Goal: Information Seeking & Learning: Learn about a topic

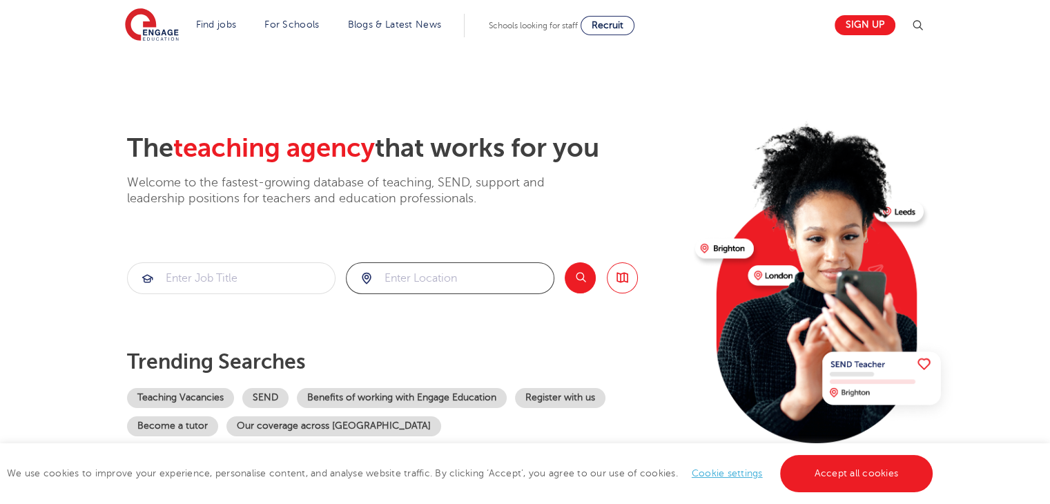
click at [392, 282] on input "search" at bounding box center [450, 278] width 207 height 30
click at [577, 289] on button "Search" at bounding box center [580, 277] width 31 height 31
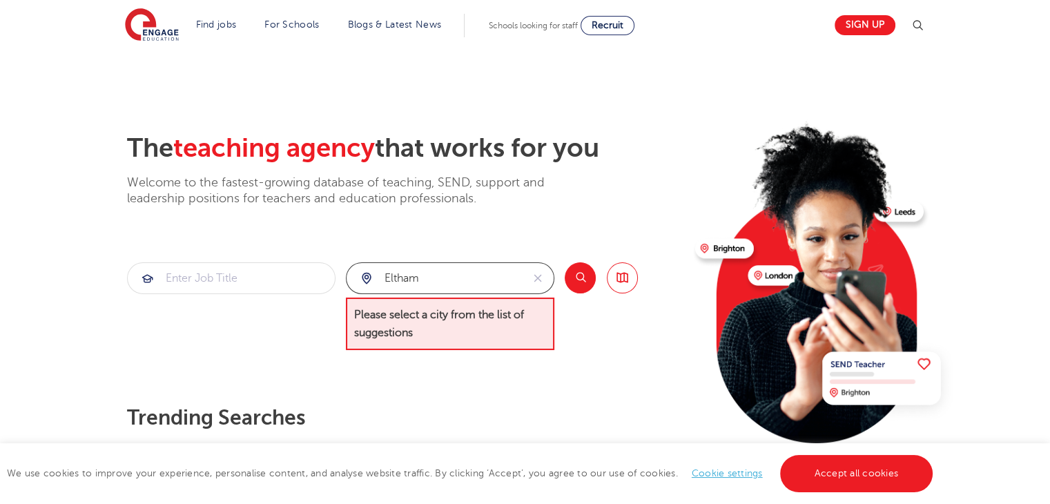
click at [486, 280] on input "eltham" at bounding box center [434, 278] width 175 height 30
type input "e"
type input "s"
type input "greenwich"
click button "Submit" at bounding box center [0, 0] width 0 height 0
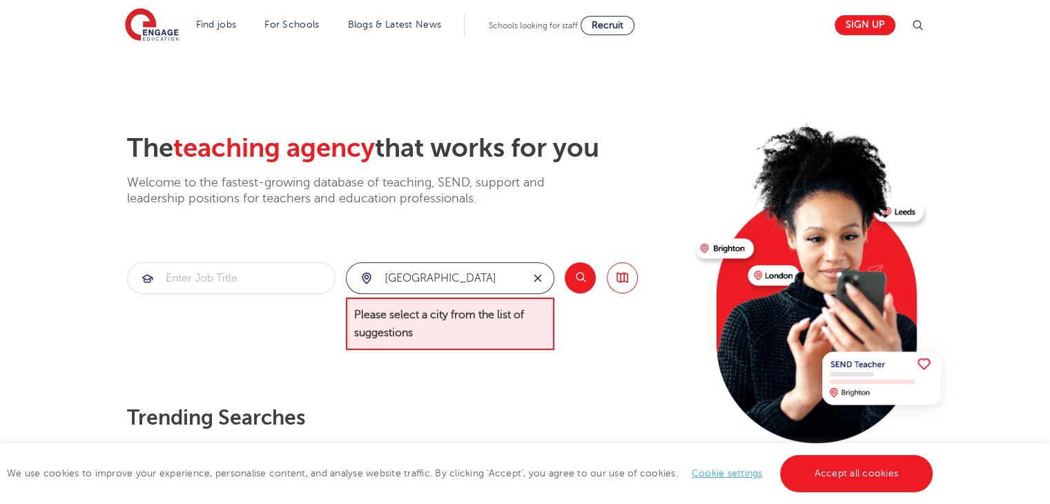
click at [539, 276] on icon "reset" at bounding box center [538, 278] width 14 height 12
click at [506, 280] on input "search" at bounding box center [450, 278] width 207 height 30
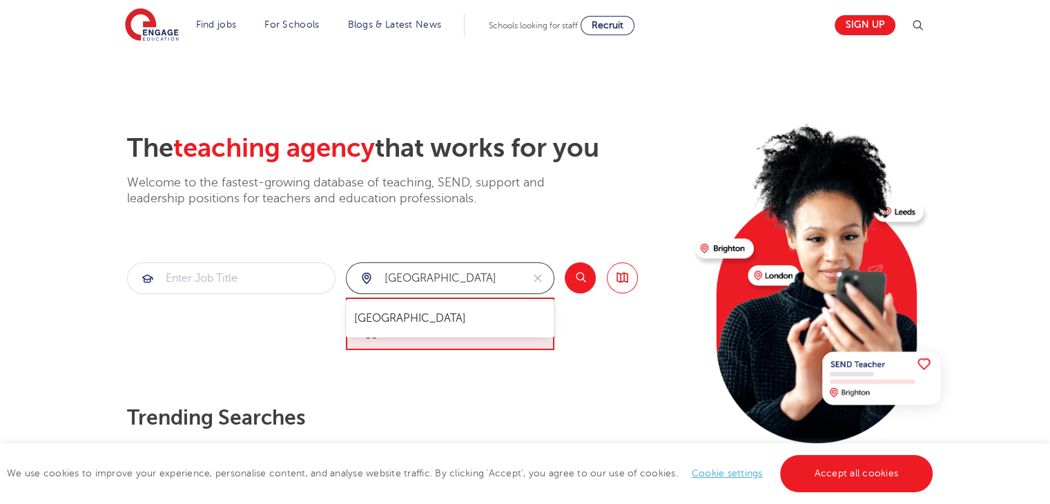
type input "[GEOGRAPHIC_DATA]"
click button "Submit" at bounding box center [0, 0] width 0 height 0
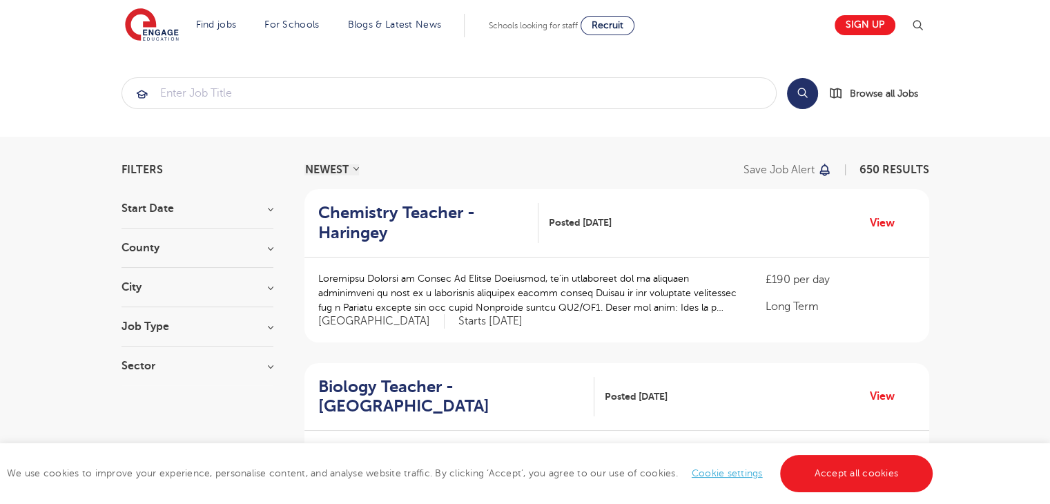
click at [192, 291] on h3 "City" at bounding box center [198, 287] width 152 height 11
click at [142, 334] on label "Bromley 35" at bounding box center [174, 337] width 65 height 18
click at [142, 334] on input "Bromley 35" at bounding box center [146, 335] width 9 height 9
checkbox input "true"
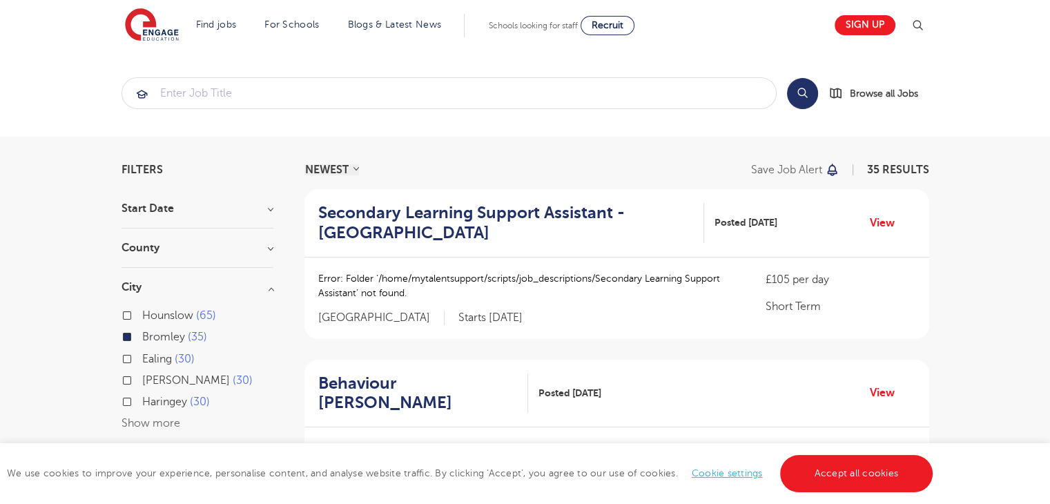
click at [159, 425] on button "Show more" at bounding box center [151, 423] width 59 height 12
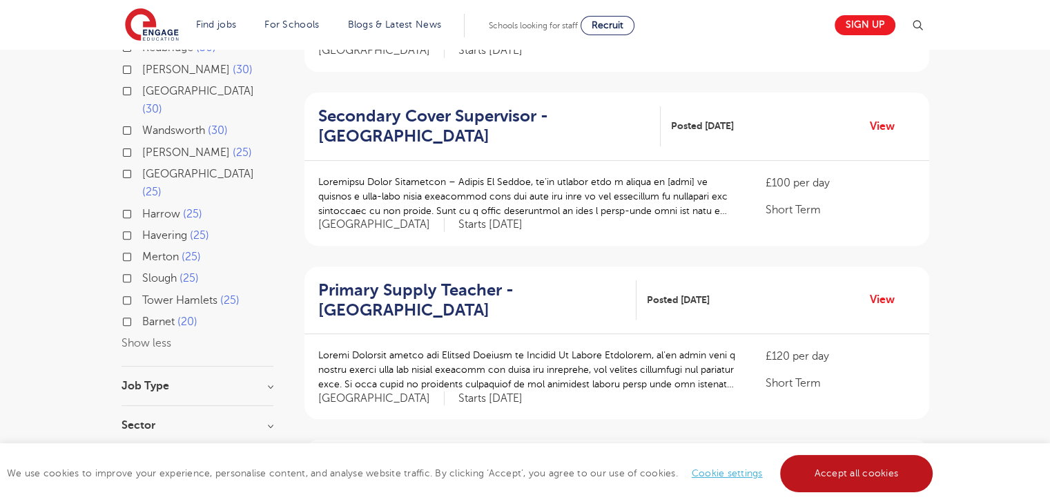
click at [892, 481] on link "Accept all cookies" at bounding box center [856, 473] width 153 height 37
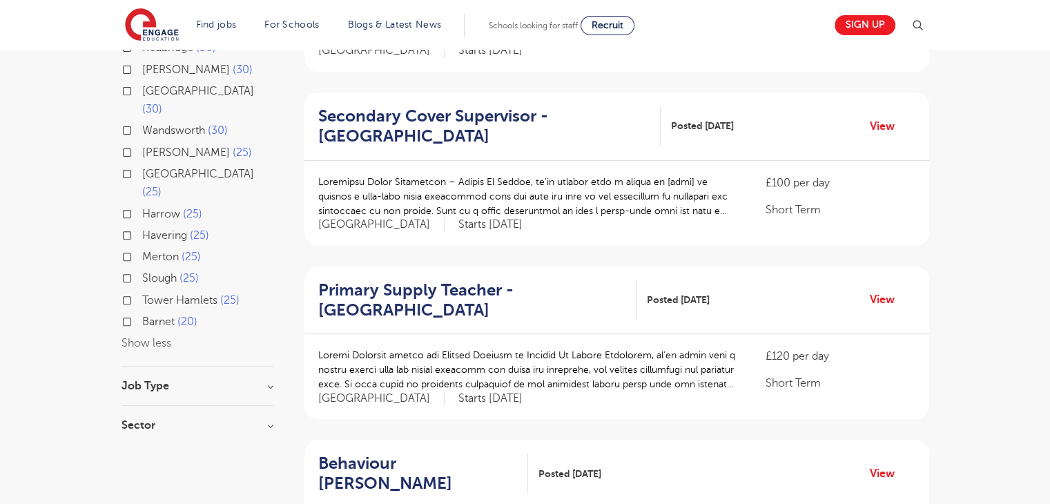
scroll to position [0, 0]
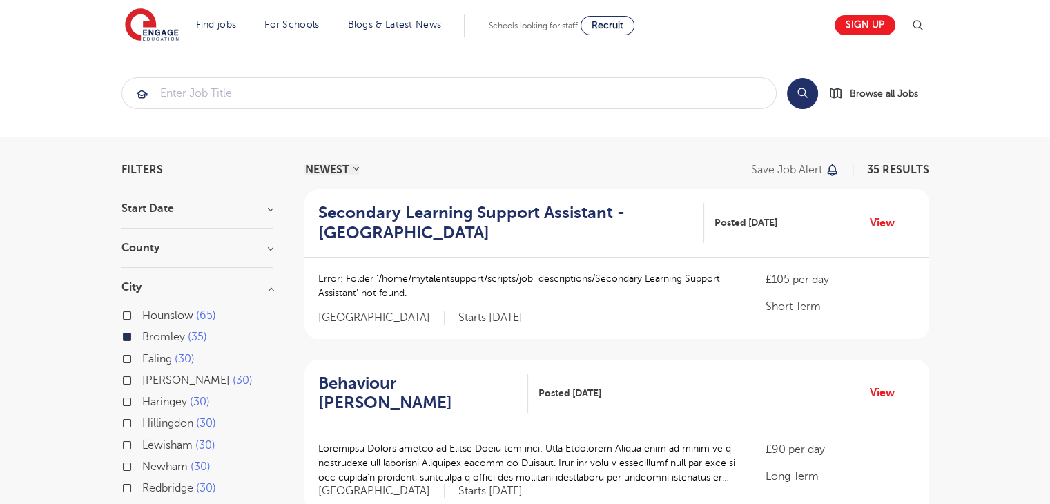
click at [161, 342] on span "Bromley" at bounding box center [163, 337] width 43 height 12
click at [151, 340] on input "Bromley 35" at bounding box center [146, 335] width 9 height 9
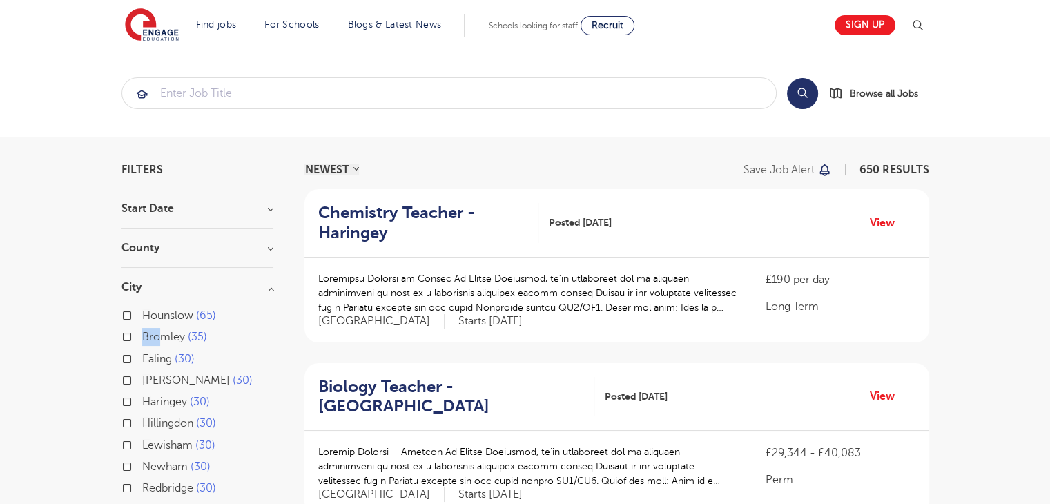
drag, startPoint x: 161, startPoint y: 342, endPoint x: 128, endPoint y: 340, distance: 33.2
click at [128, 340] on div "Bromley 35" at bounding box center [198, 338] width 152 height 21
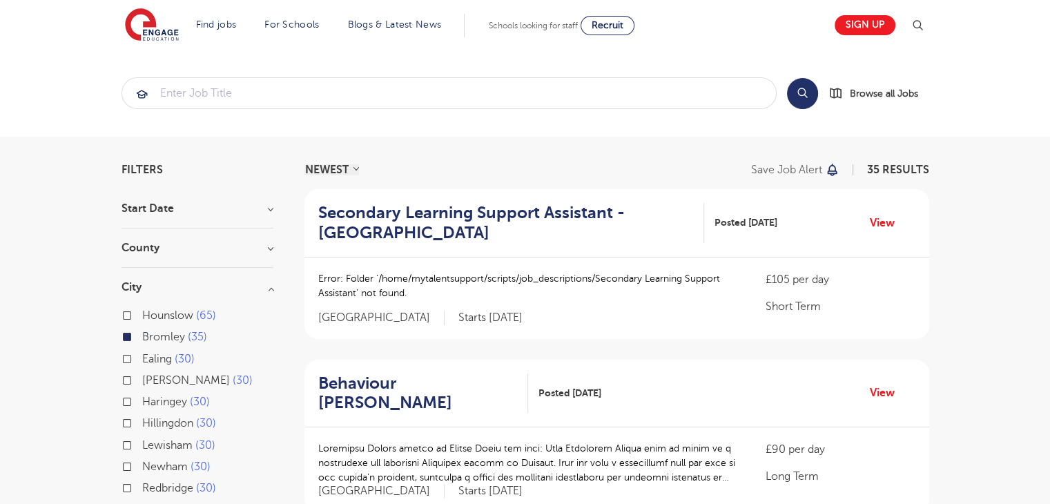
click at [128, 340] on div "Bromley 35" at bounding box center [198, 338] width 152 height 21
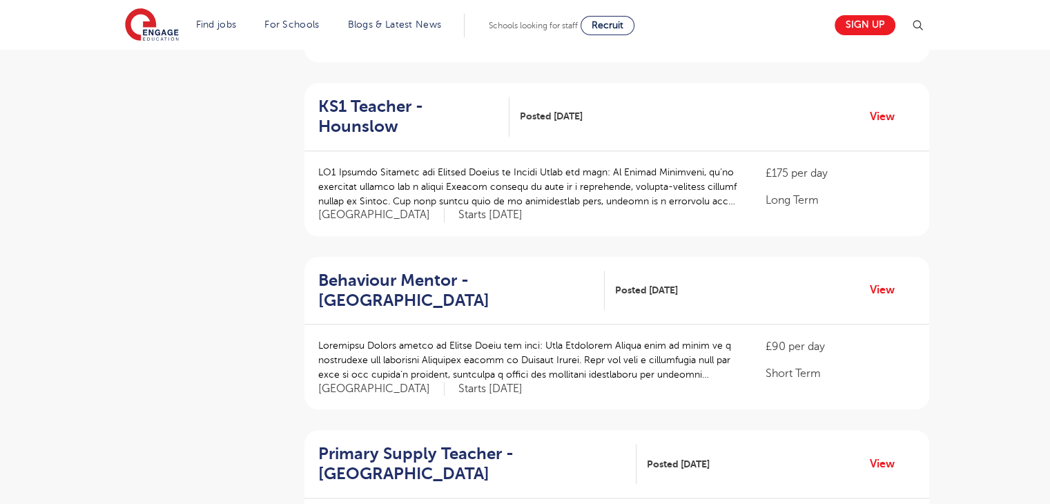
scroll to position [1763, 0]
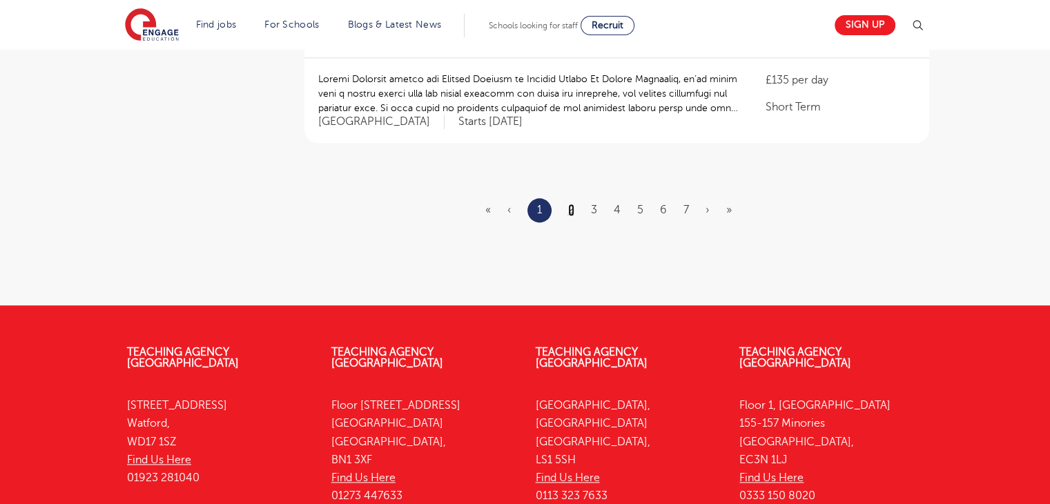
click at [572, 204] on link "2" at bounding box center [571, 210] width 6 height 12
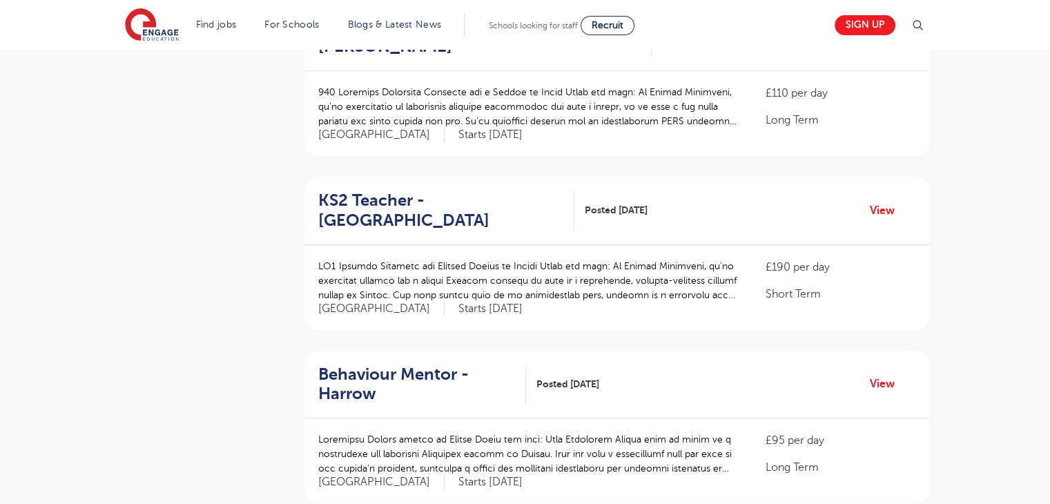
scroll to position [1322, 0]
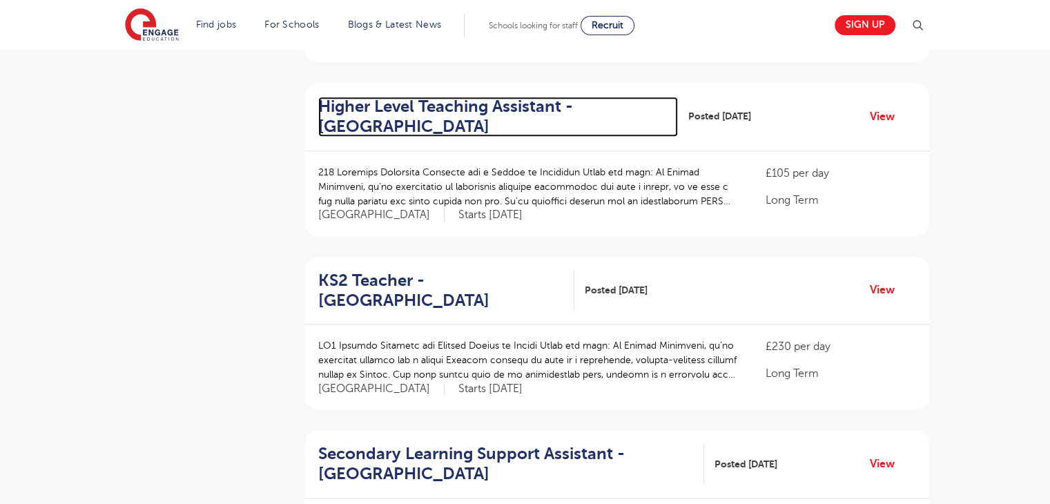
click at [532, 97] on h2 "Higher Level Teaching Assistant - [GEOGRAPHIC_DATA]" at bounding box center [492, 117] width 349 height 40
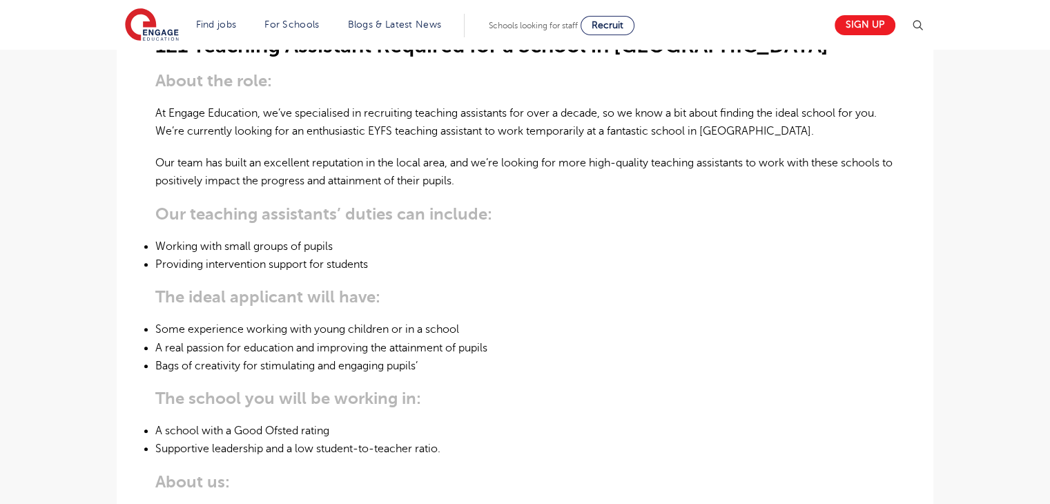
scroll to position [881, 0]
